Goal: Information Seeking & Learning: Learn about a topic

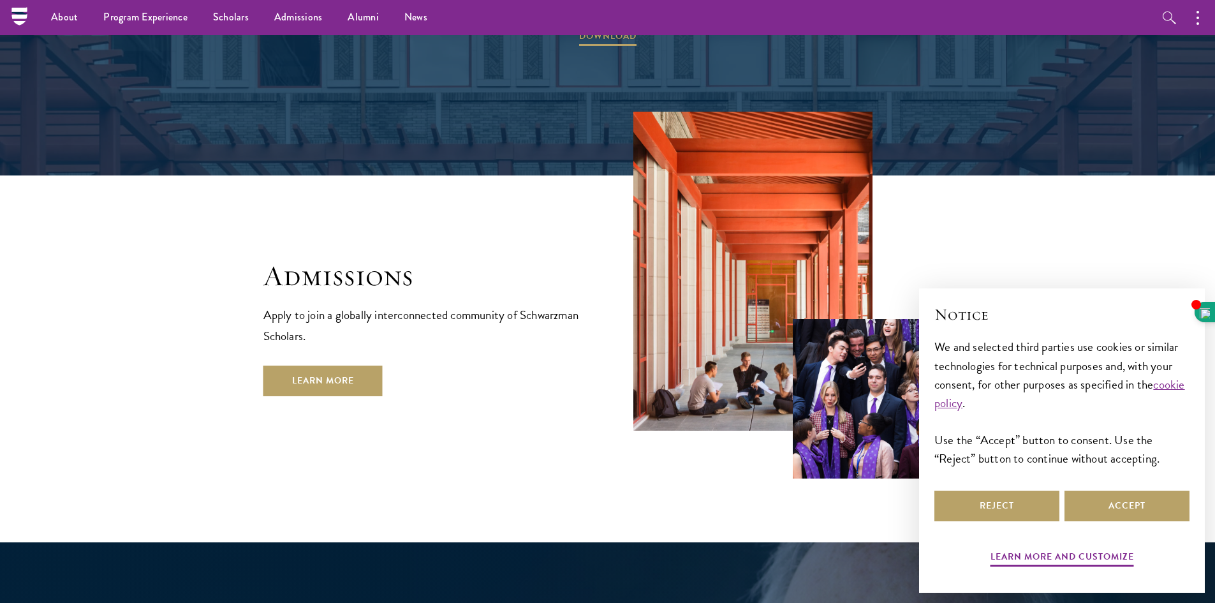
scroll to position [1947, 0]
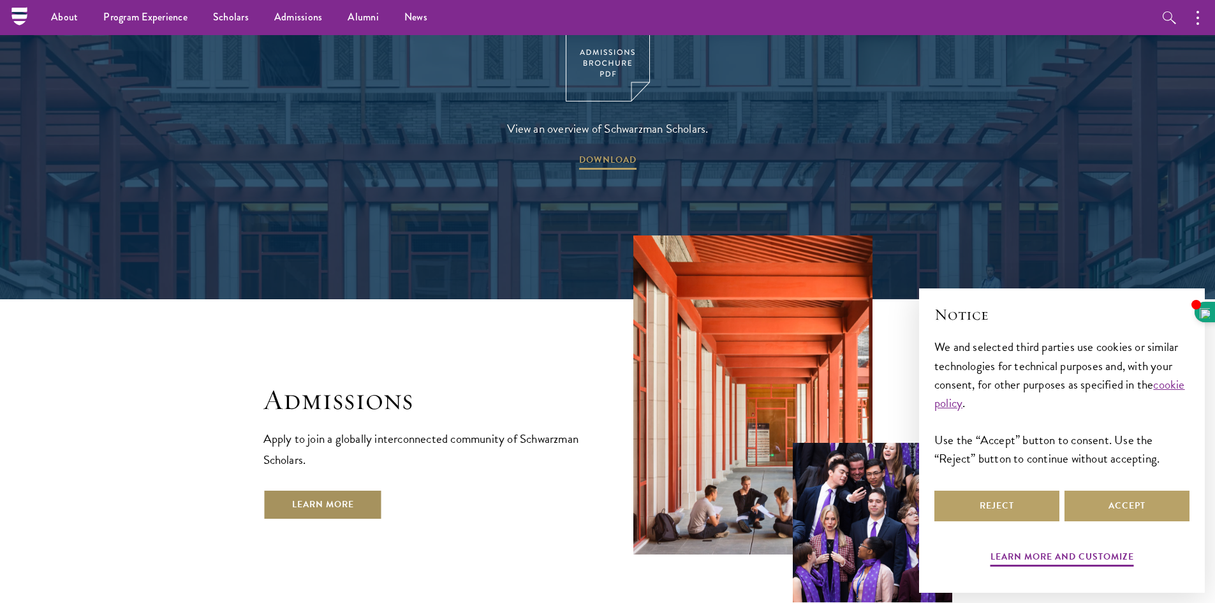
click at [356, 489] on link "Learn More" at bounding box center [322, 504] width 119 height 31
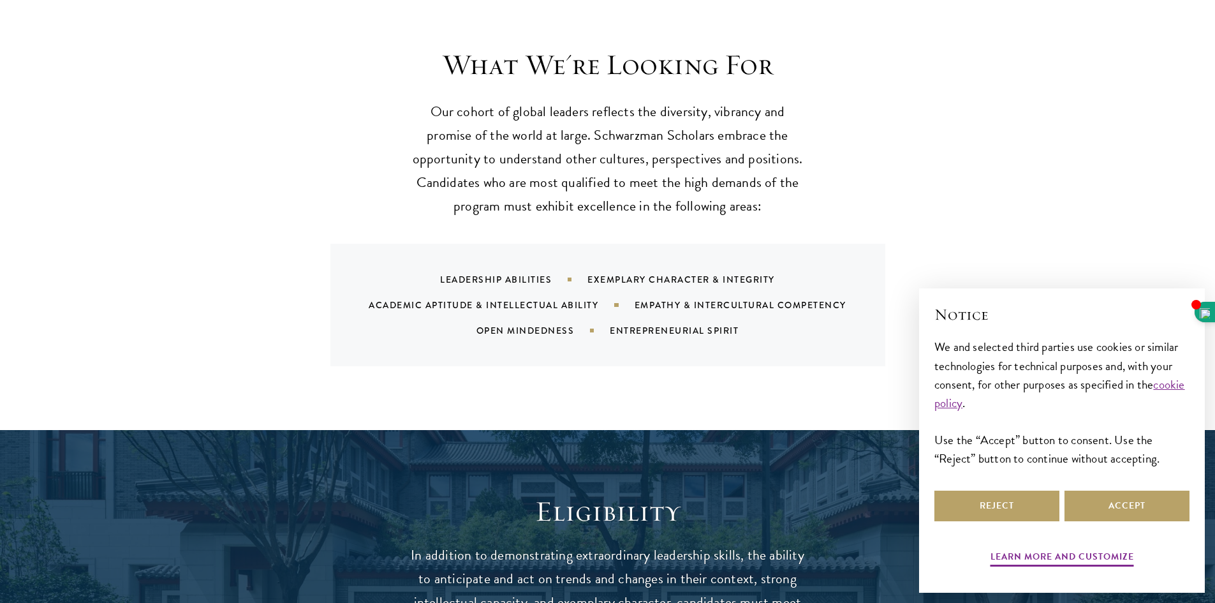
scroll to position [1211, 0]
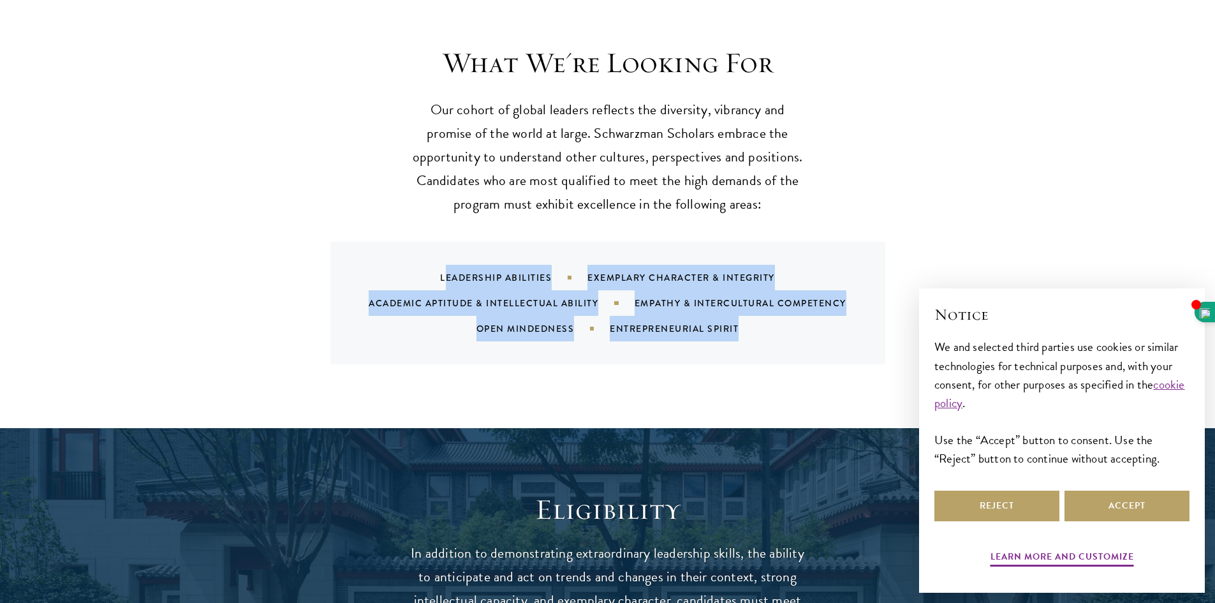
drag, startPoint x: 446, startPoint y: 254, endPoint x: 751, endPoint y: 305, distance: 309.7
click at [751, 305] on div "Leadership Abilities Exemplary Character & Integrity Academic Aptitude & Intell…" at bounding box center [624, 303] width 524 height 77
click at [705, 322] on div "Entrepreneurial Spirit" at bounding box center [690, 328] width 161 height 13
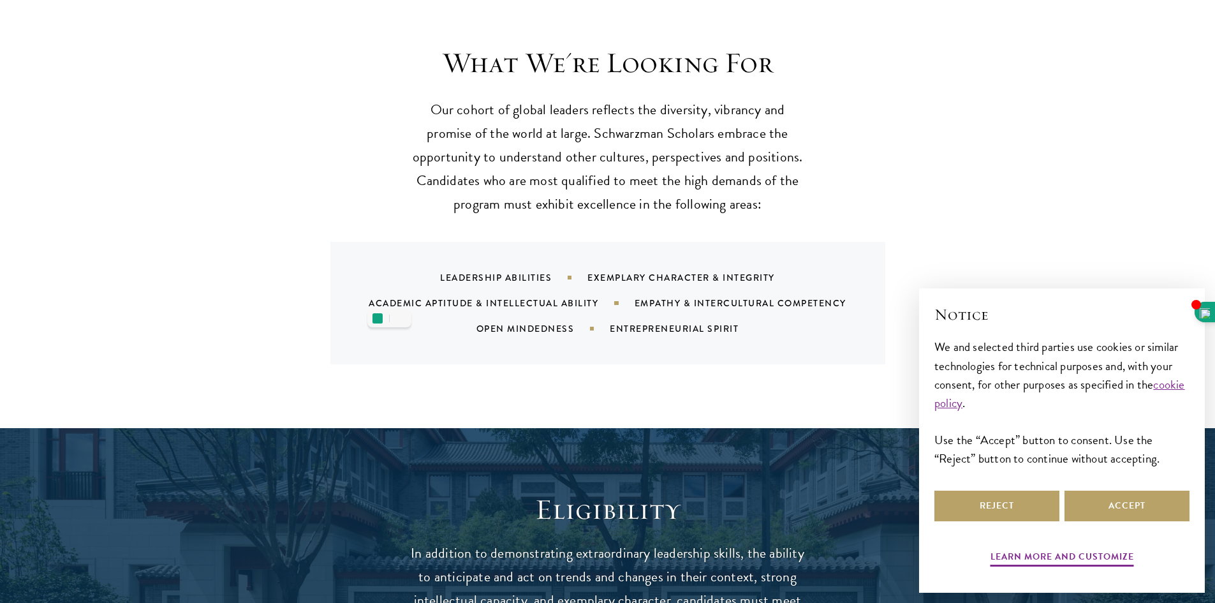
click at [656, 316] on div "Leadership Abilities Exemplary Character & Integrity Academic Aptitude & Intell…" at bounding box center [624, 303] width 524 height 77
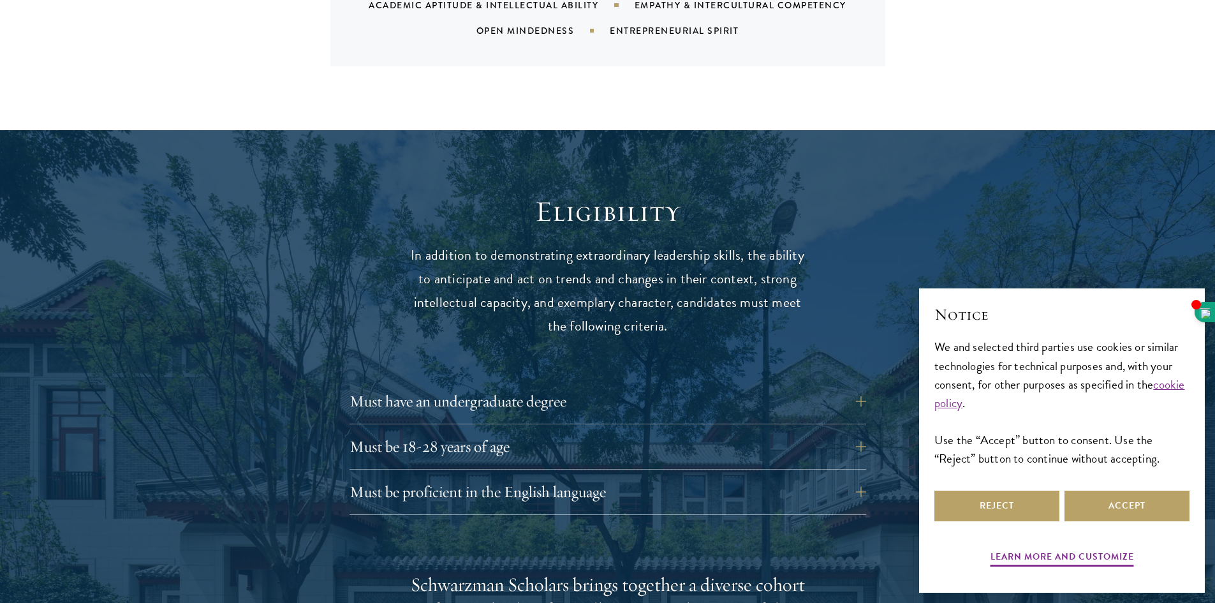
scroll to position [1530, 0]
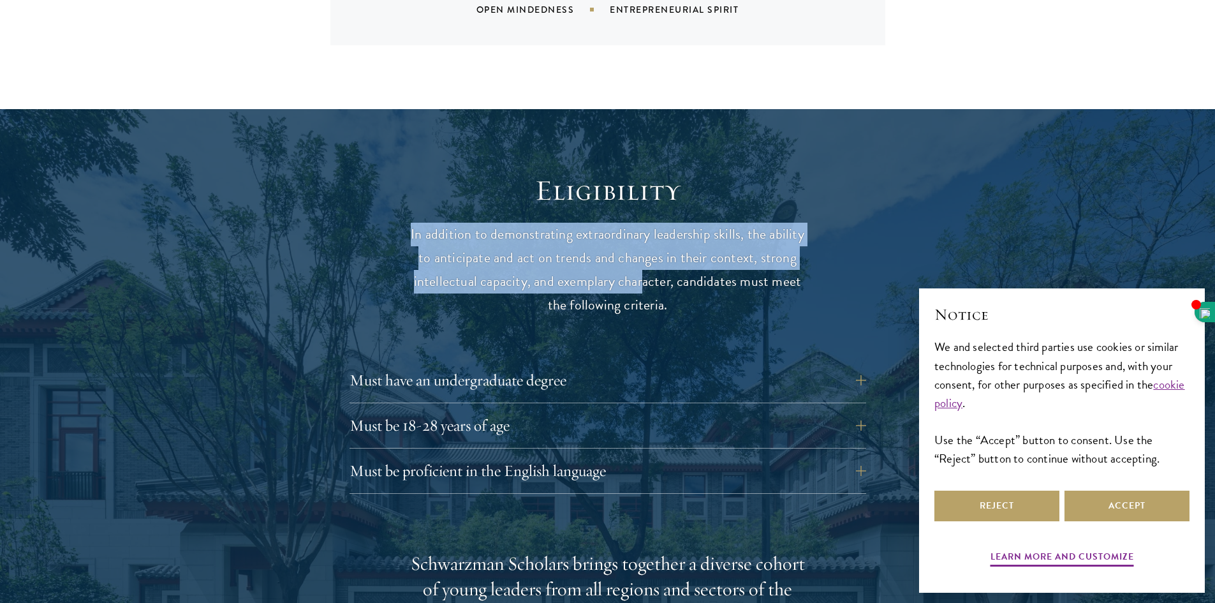
drag, startPoint x: 404, startPoint y: 209, endPoint x: 646, endPoint y: 262, distance: 248.0
click at [648, 263] on p "In addition to demonstrating extraordinary leadership skills, the ability to an…" at bounding box center [607, 270] width 395 height 94
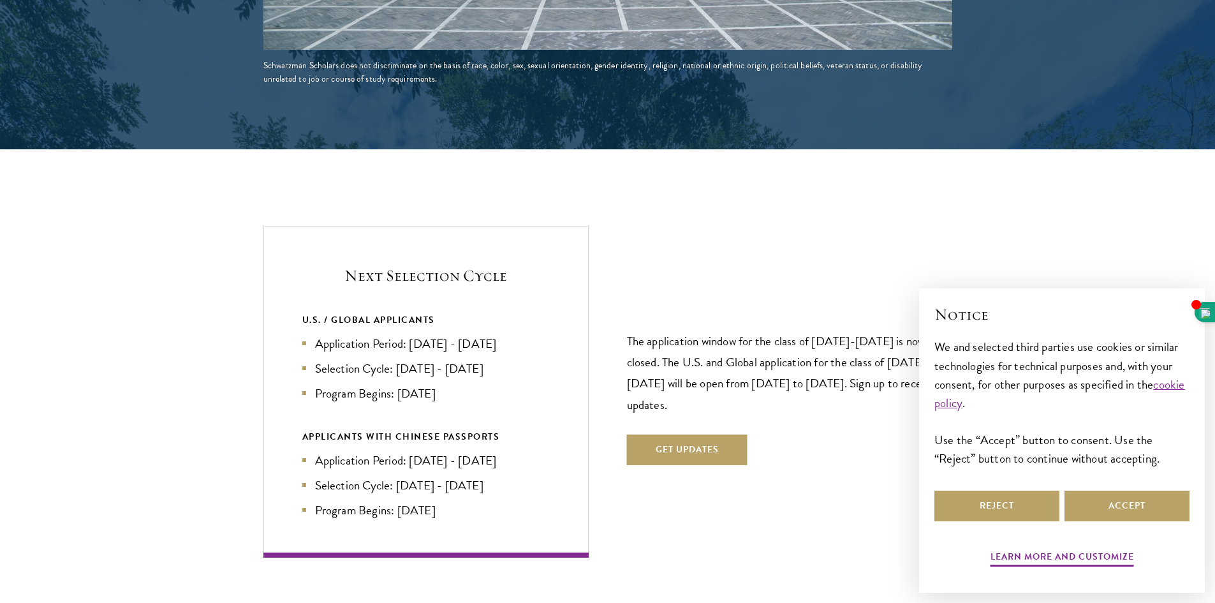
scroll to position [2678, 0]
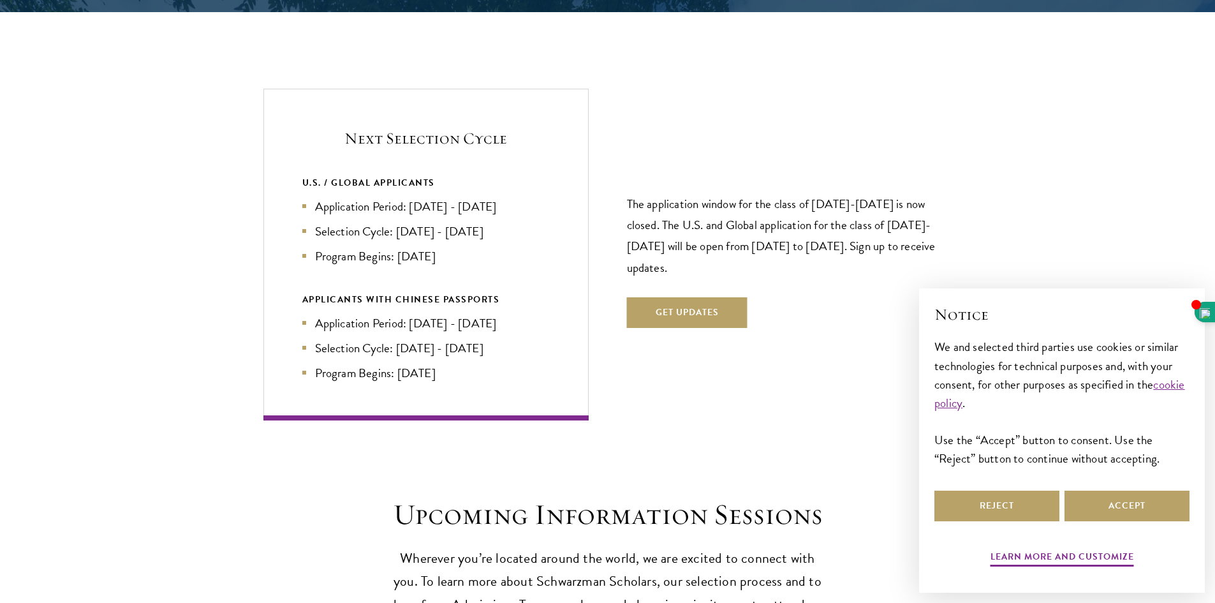
drag, startPoint x: 404, startPoint y: 186, endPoint x: 515, endPoint y: 190, distance: 111.6
click at [515, 197] on li "Application Period: [DATE] - [DATE]" at bounding box center [425, 206] width 247 height 18
click at [506, 222] on li "Selection Cycle: [DATE] - [DATE]" at bounding box center [425, 231] width 247 height 18
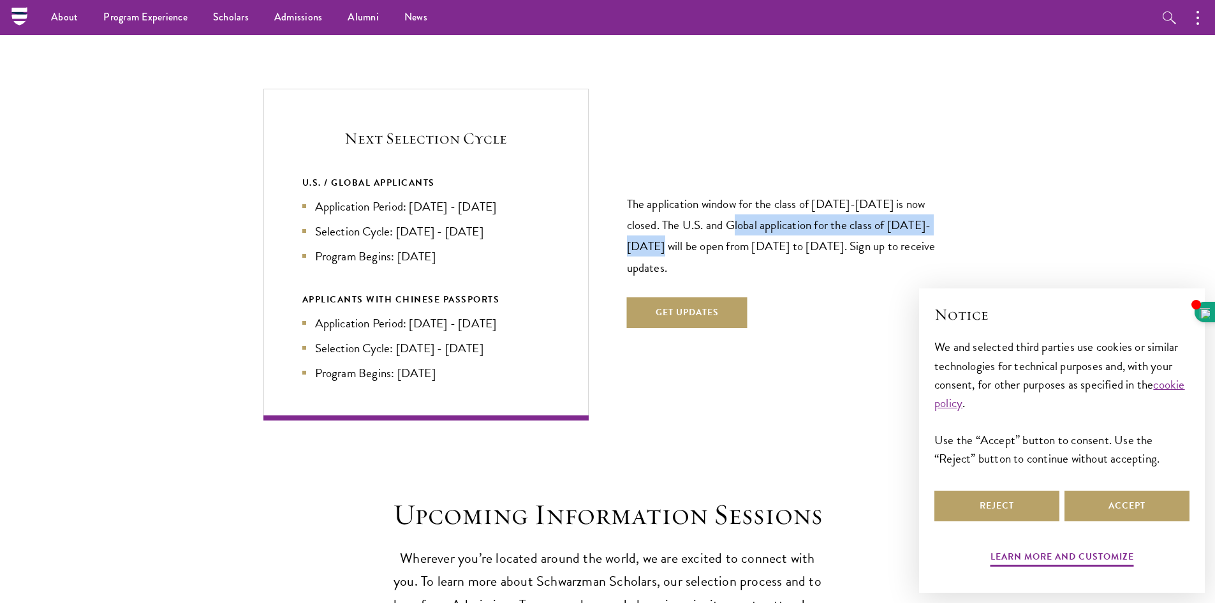
drag, startPoint x: 720, startPoint y: 200, endPoint x: 963, endPoint y: 204, distance: 242.9
click at [963, 204] on section "Next Selection Cycle U.S. / GLOBAL APPLICANTS Application Period: [DATE] - [DAT…" at bounding box center [607, 254] width 1215 height 331
click at [962, 205] on section "Next Selection Cycle U.S. / GLOBAL APPLICANTS Application Period: [DATE] - [DAT…" at bounding box center [607, 254] width 1215 height 331
click at [875, 213] on p "The application window for the class of [DATE]-[DATE] is now closed. The U.S. a…" at bounding box center [789, 235] width 325 height 84
click at [822, 223] on p "The application window for the class of [DATE]-[DATE] is now closed. The U.S. a…" at bounding box center [789, 235] width 325 height 84
